Goal: Check status

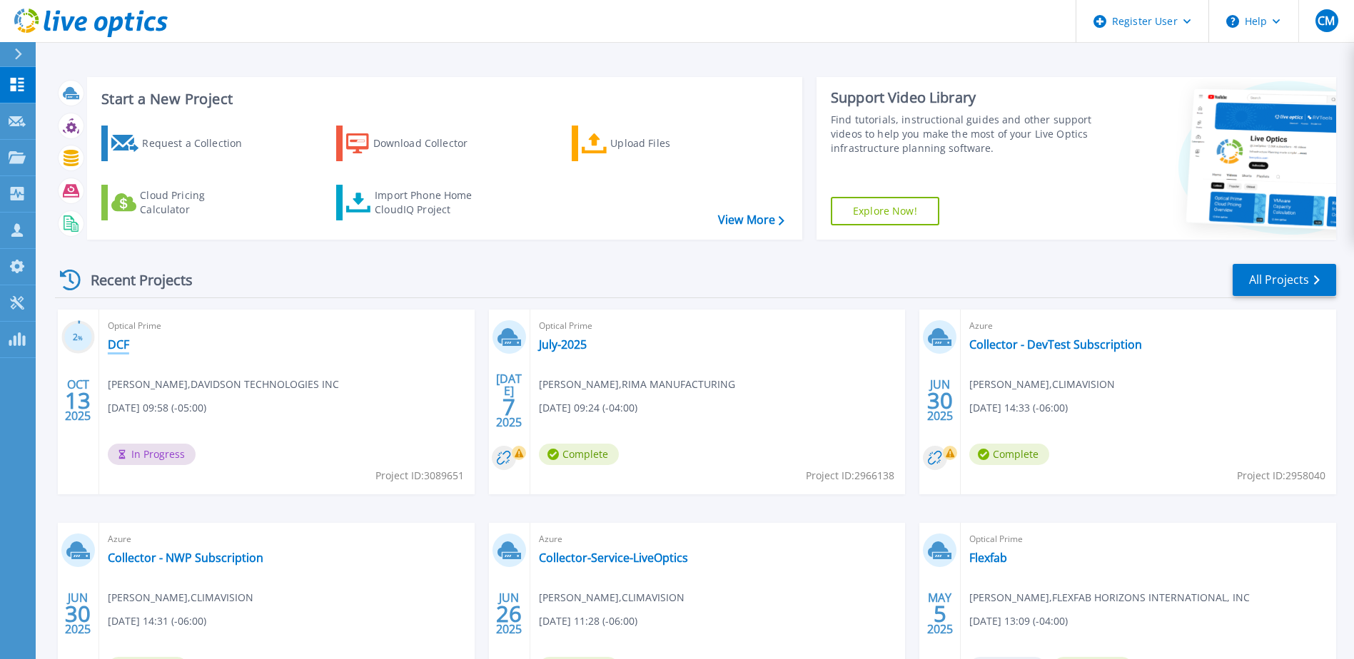
click at [110, 339] on link "DCF" at bounding box center [118, 345] width 21 height 14
